Goal: Transaction & Acquisition: Purchase product/service

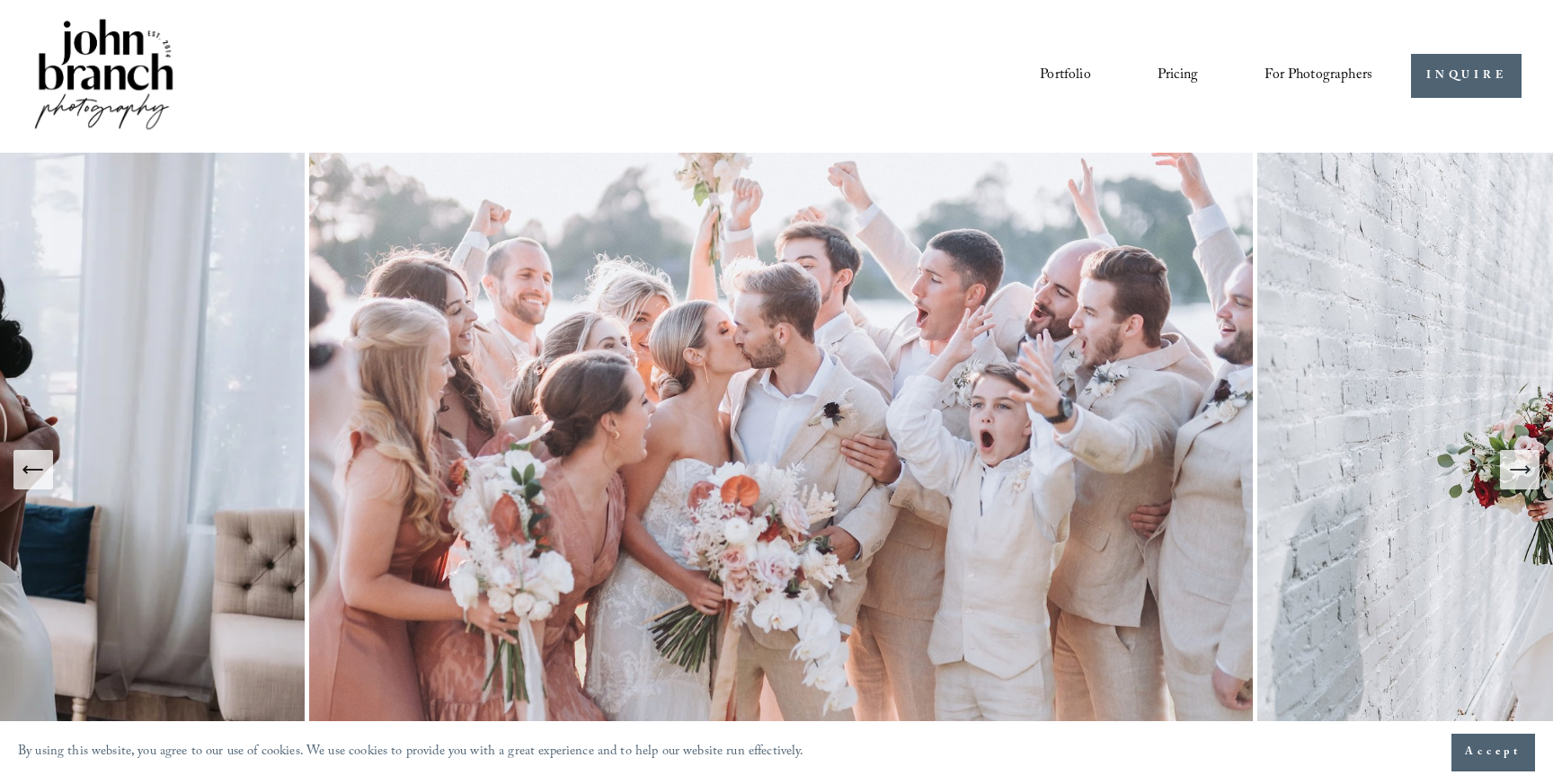
click at [1066, 77] on link "Portfolio" at bounding box center [1065, 76] width 50 height 31
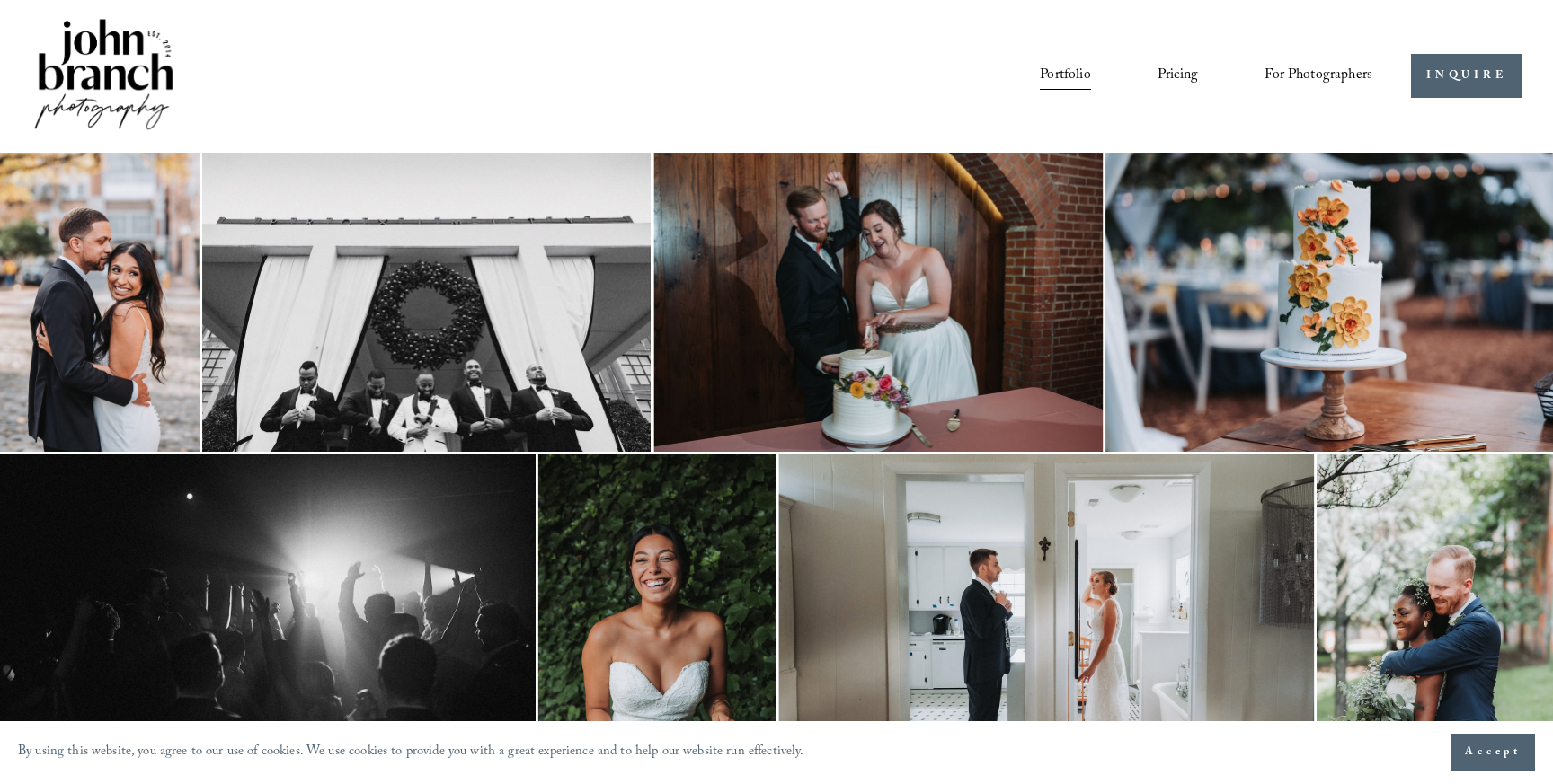
click at [1161, 78] on link "Pricing" at bounding box center [1178, 76] width 41 height 31
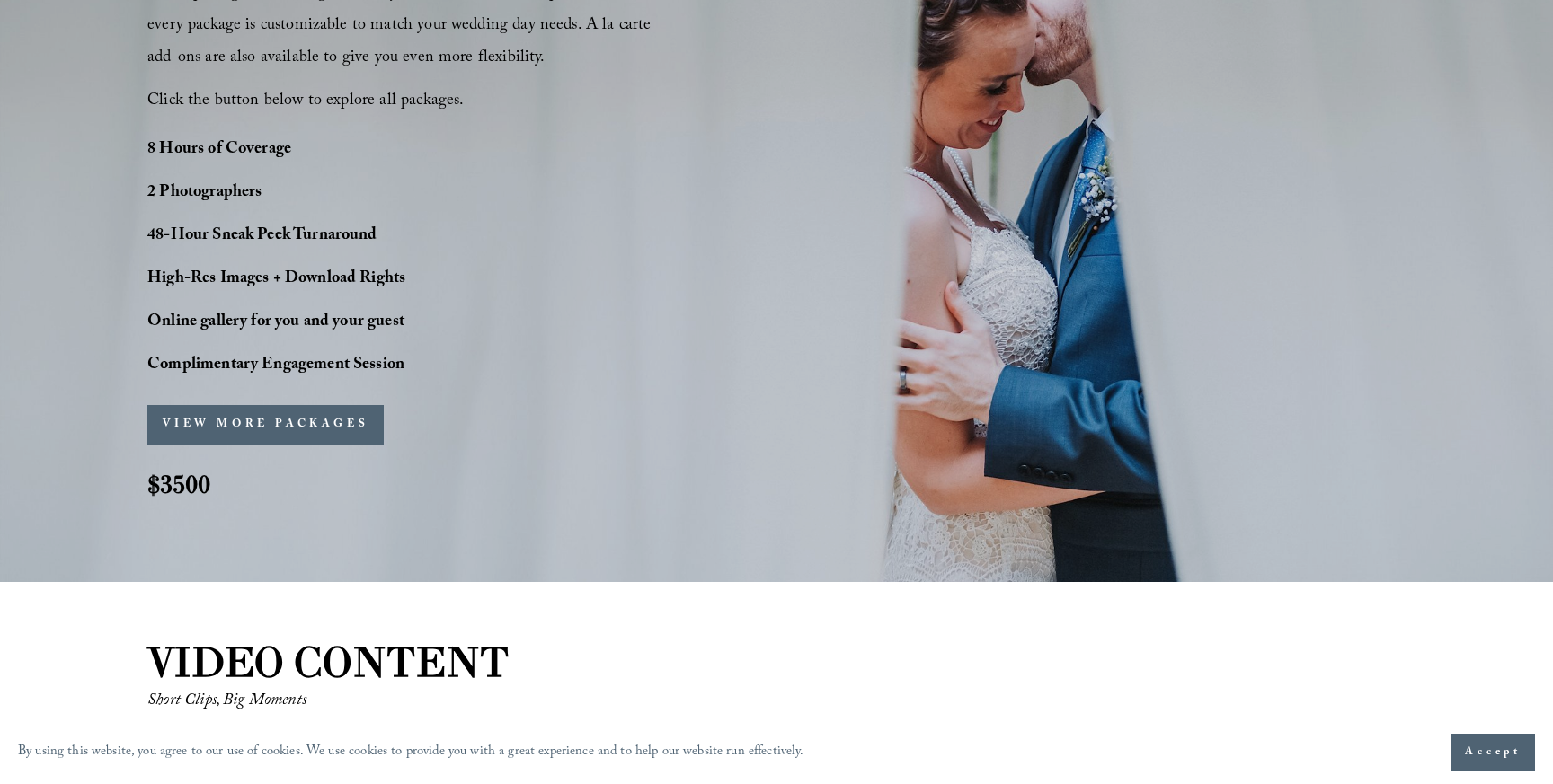
scroll to position [1426, 0]
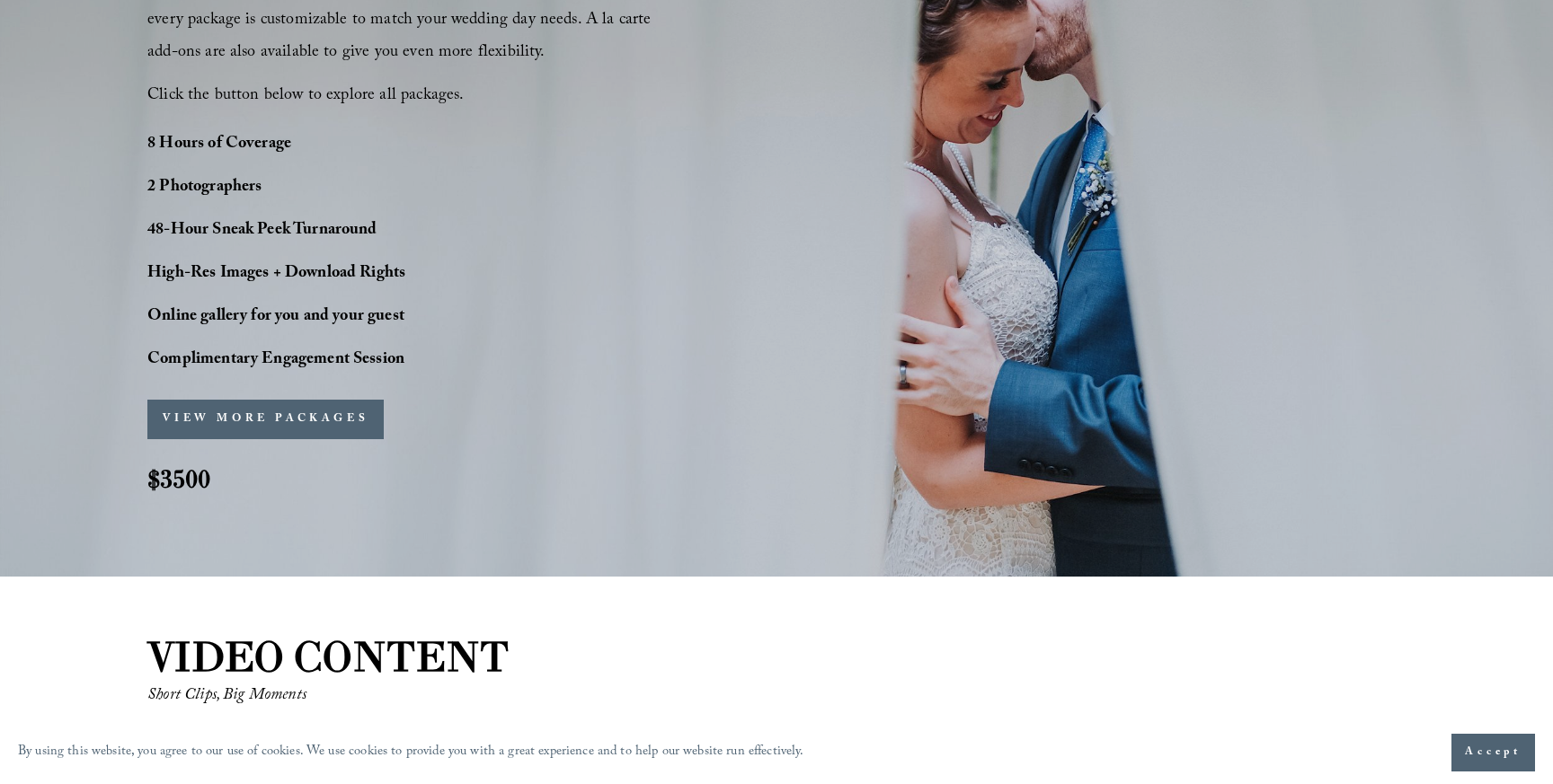
click at [326, 421] on button "VIEW MORE PACKAGES" at bounding box center [265, 419] width 236 height 40
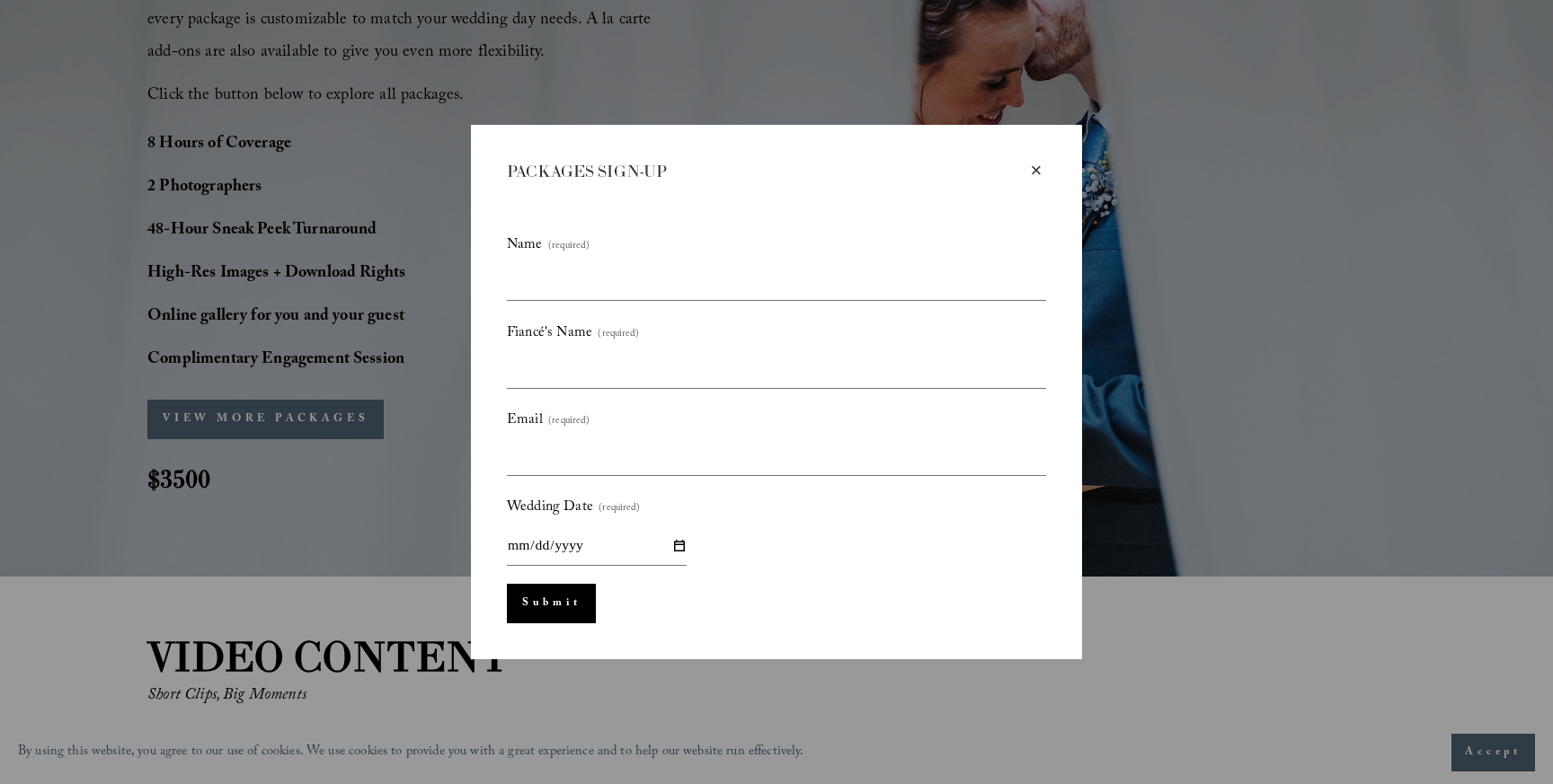
click at [1035, 173] on div "×" at bounding box center [1035, 170] width 19 height 19
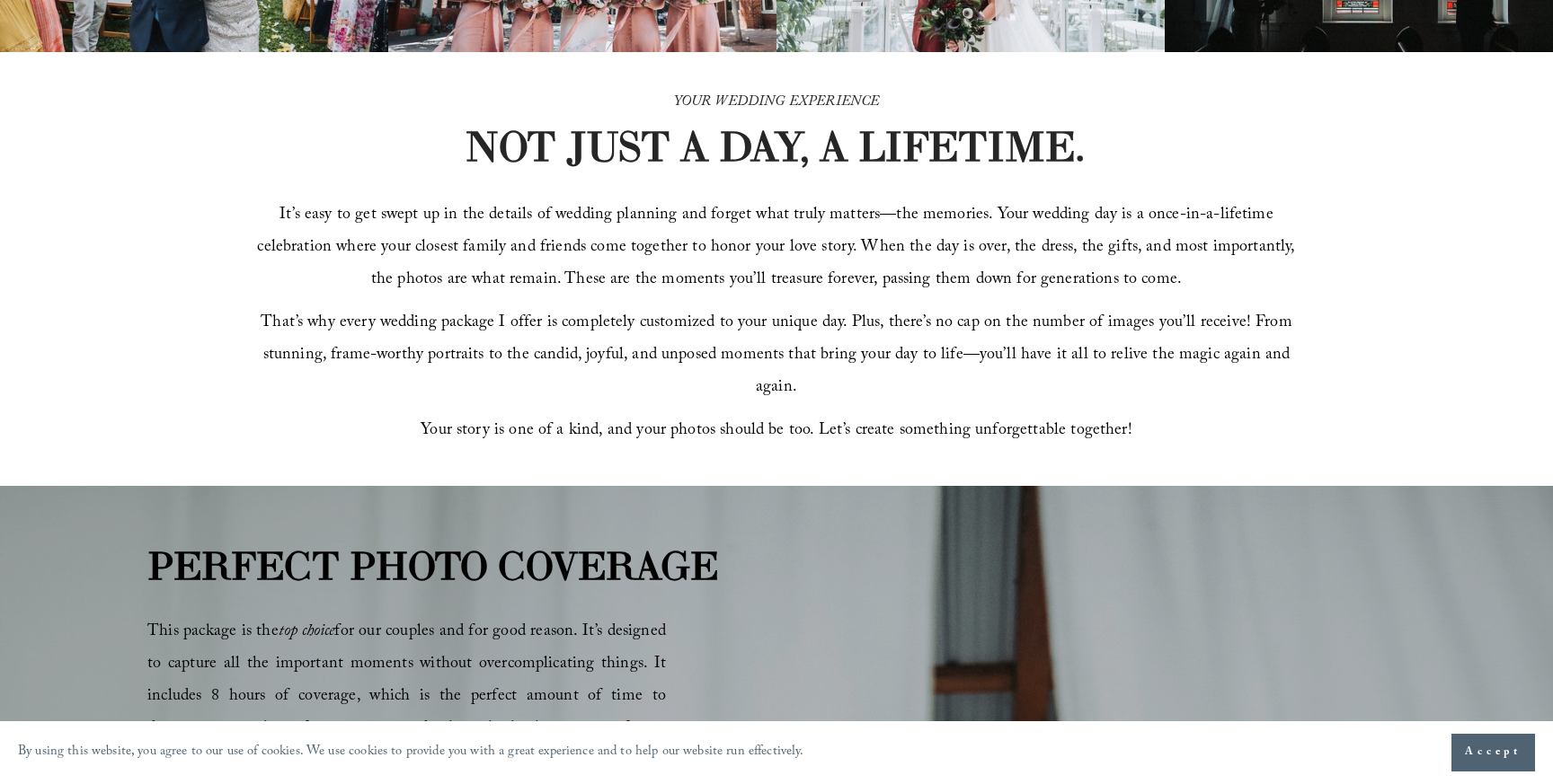
scroll to position [0, 0]
